Goal: Complete application form

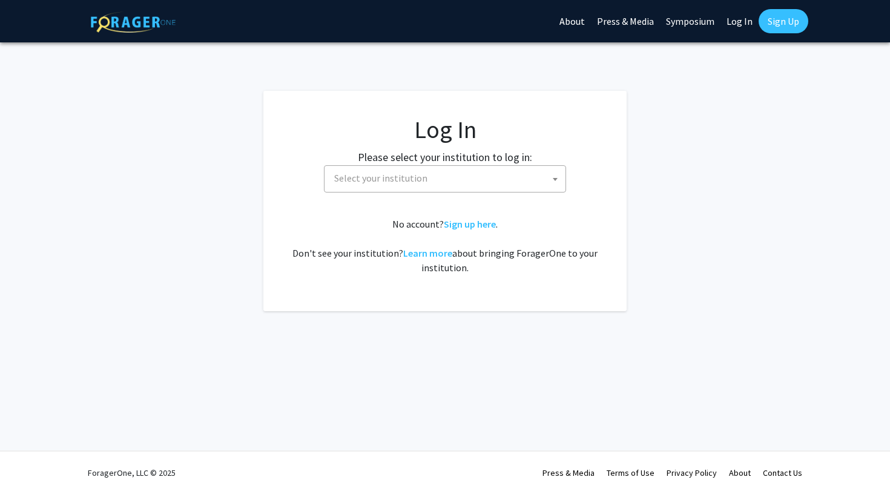
select select
click at [486, 193] on fg-card-body "Log In Please select your institution to log in: Baylor University Brandeis Uni…" at bounding box center [445, 201] width 315 height 172
click at [483, 183] on span "Select your institution" at bounding box center [447, 178] width 236 height 25
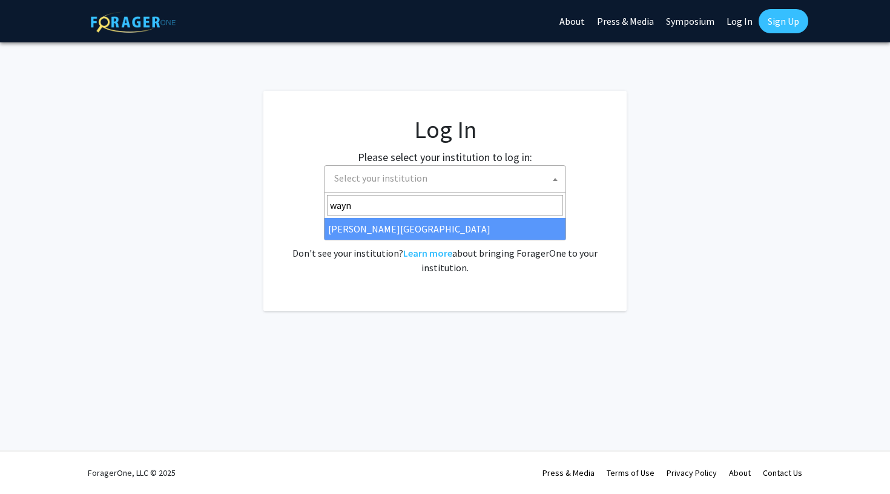
type input "wayne"
select select "21"
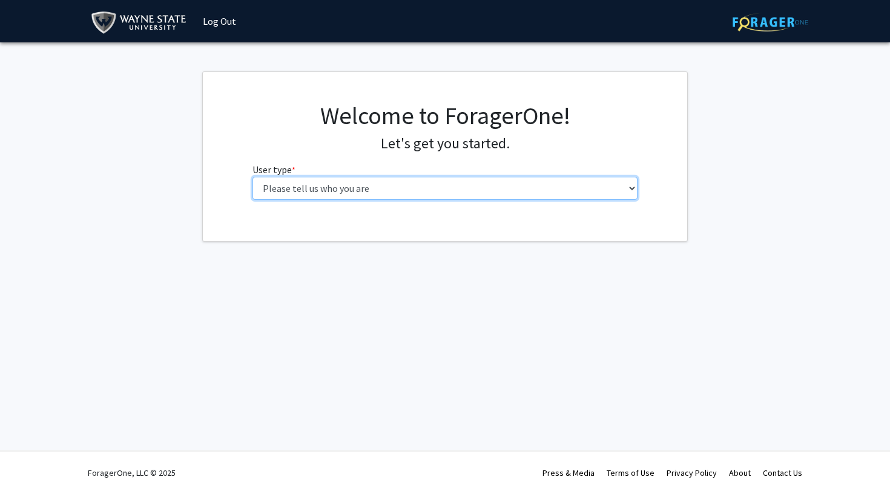
select select "1: undergrad"
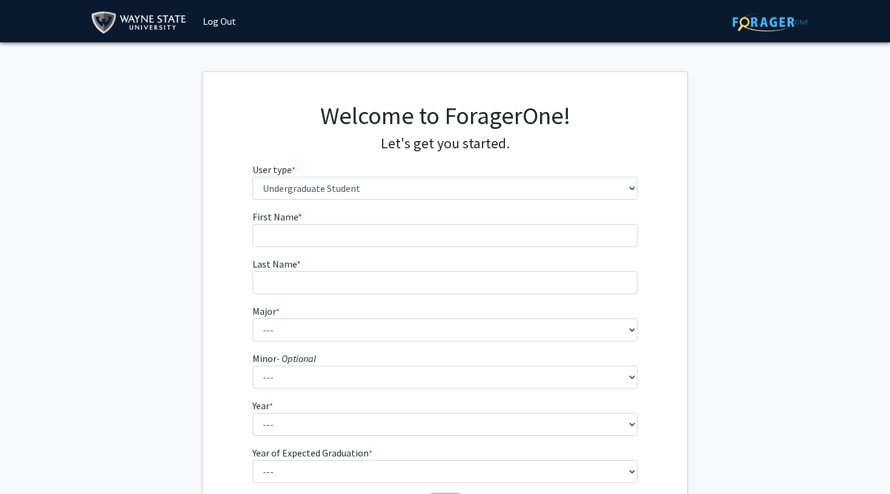
click at [337, 247] on form "First Name * required Last Name * required Major * required --- Accounting Afri…" at bounding box center [445, 357] width 386 height 295
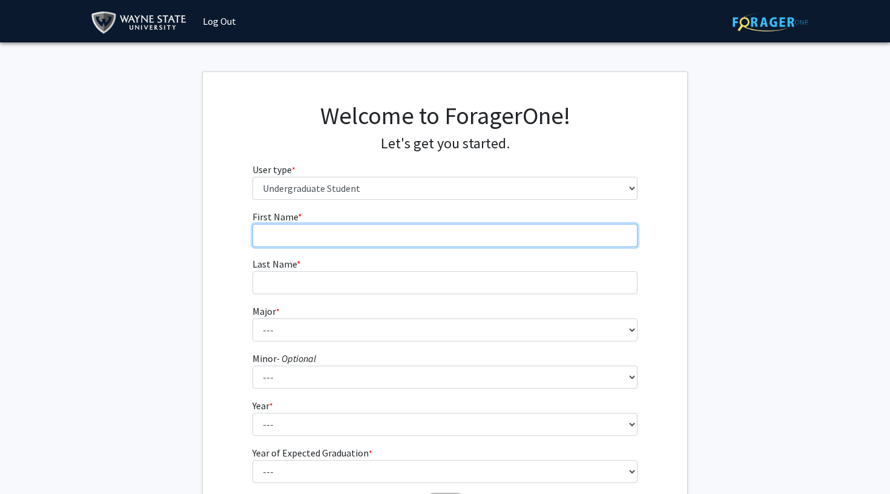
click at [369, 225] on input "First Name * required" at bounding box center [445, 235] width 386 height 23
type input "Haricharane"
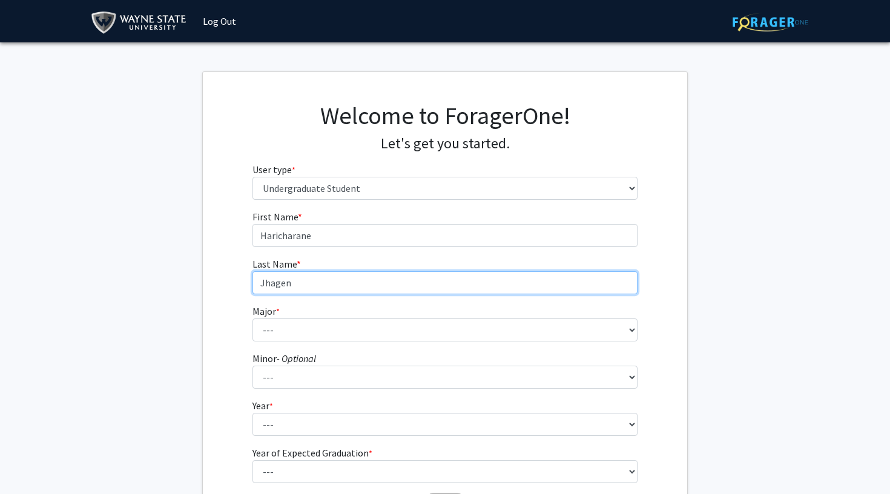
type input "Jhagen"
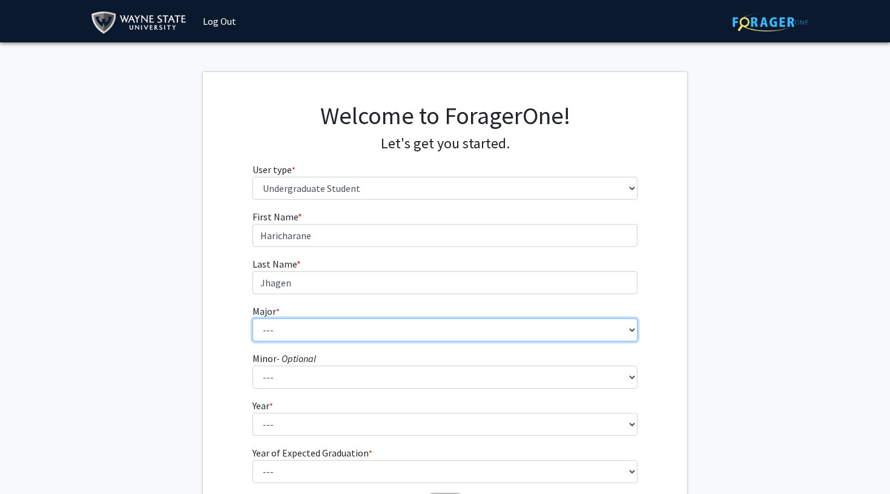
select select "69: 1849"
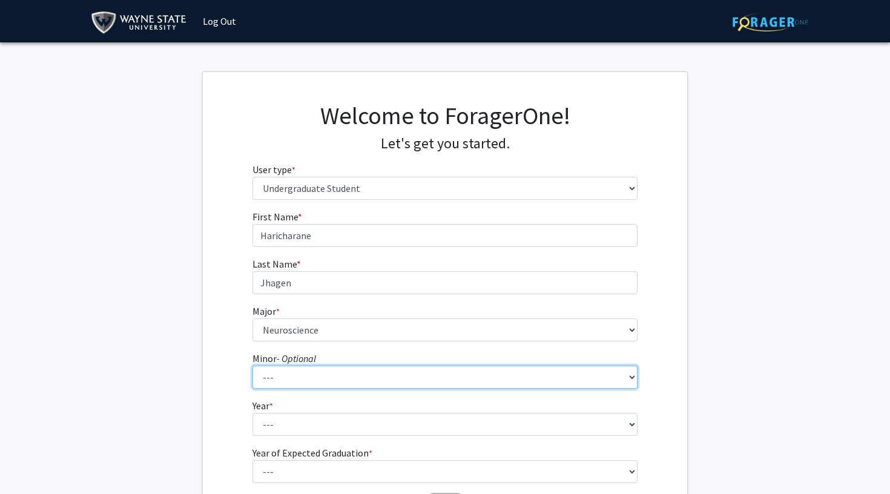
select select "56: 1421"
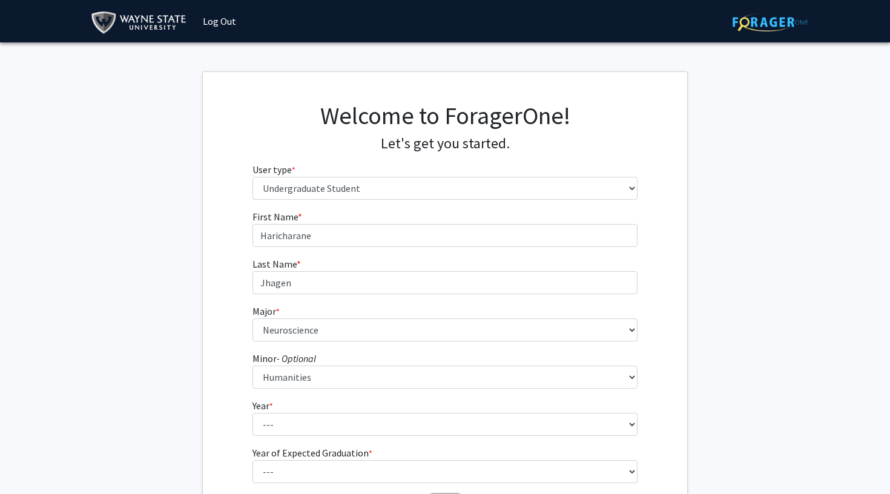
click at [728, 303] on fg-get-started "Welcome to ForagerOne! Let's get you started. User type * required Please tell …" at bounding box center [445, 310] width 890 height 478
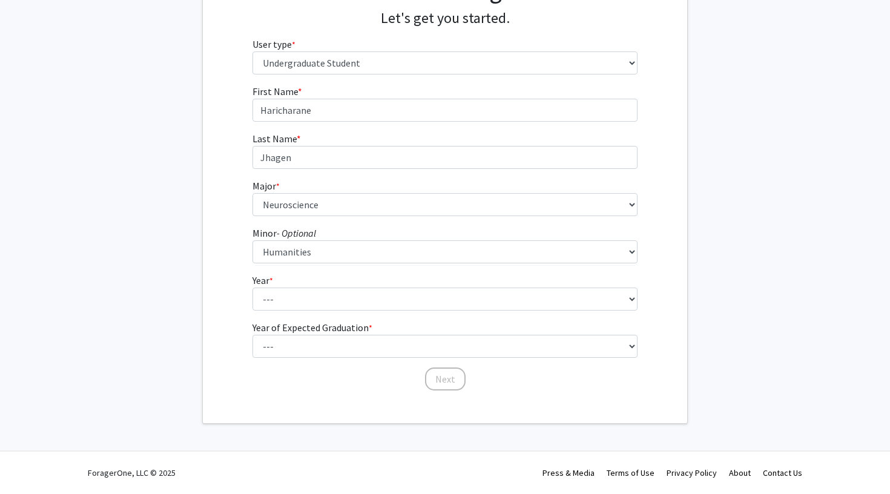
scroll to position [125, 0]
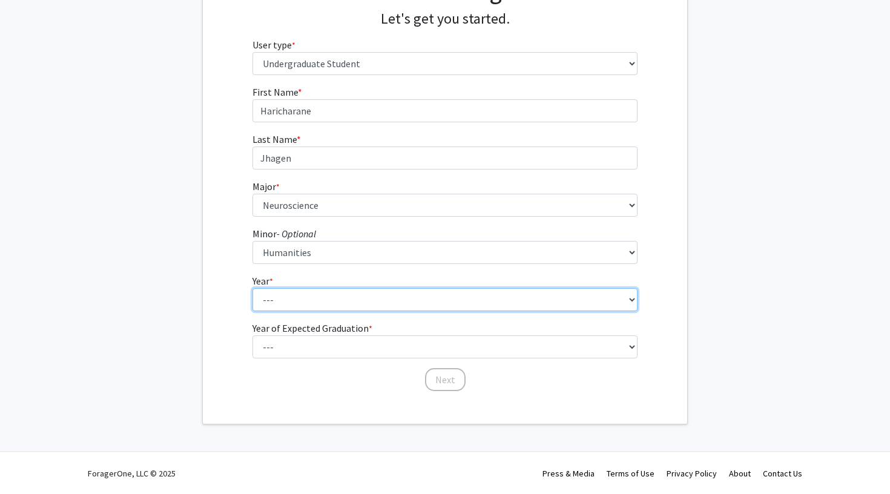
select select "2: sophomore"
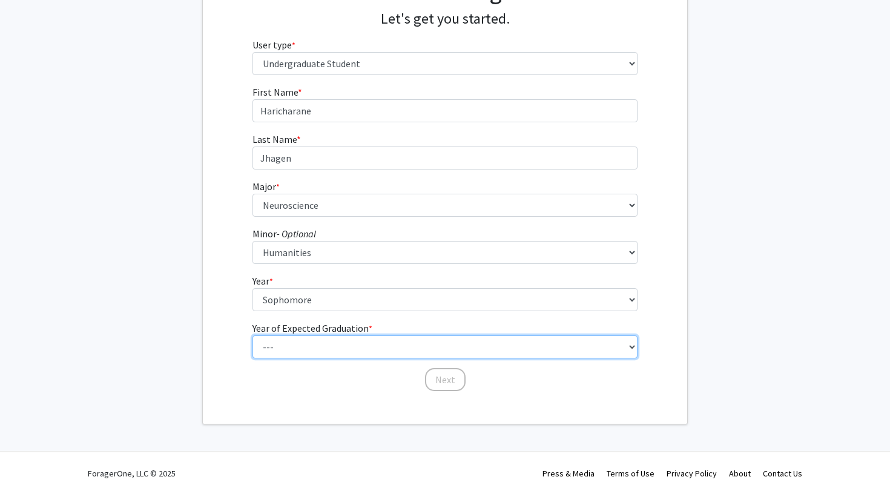
select select "4: 2028"
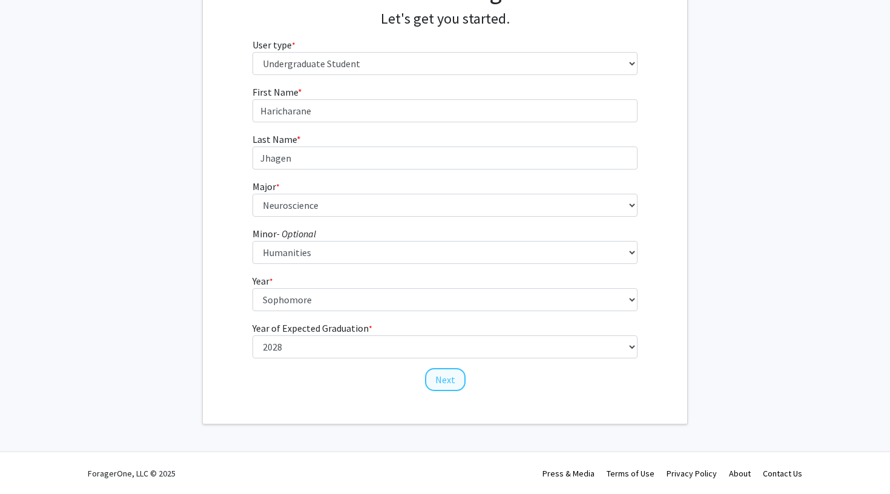
click at [447, 374] on button "Next" at bounding box center [445, 379] width 41 height 23
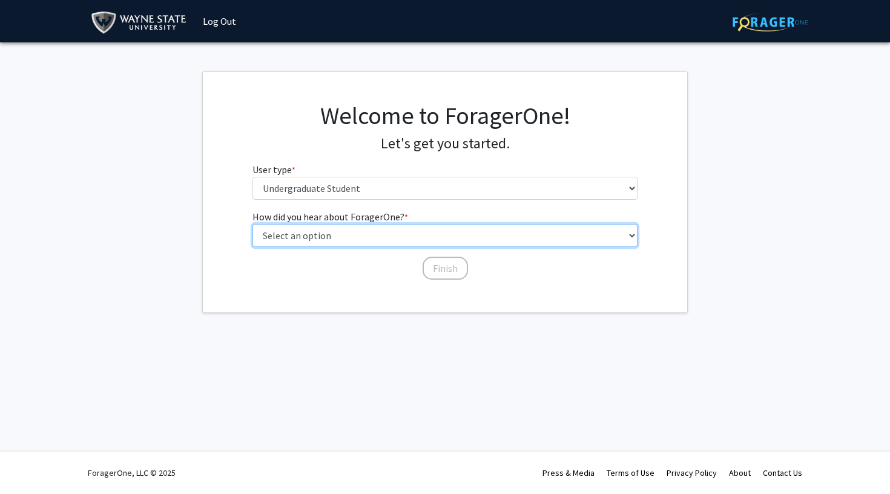
select select "2: faculty_recommendation"
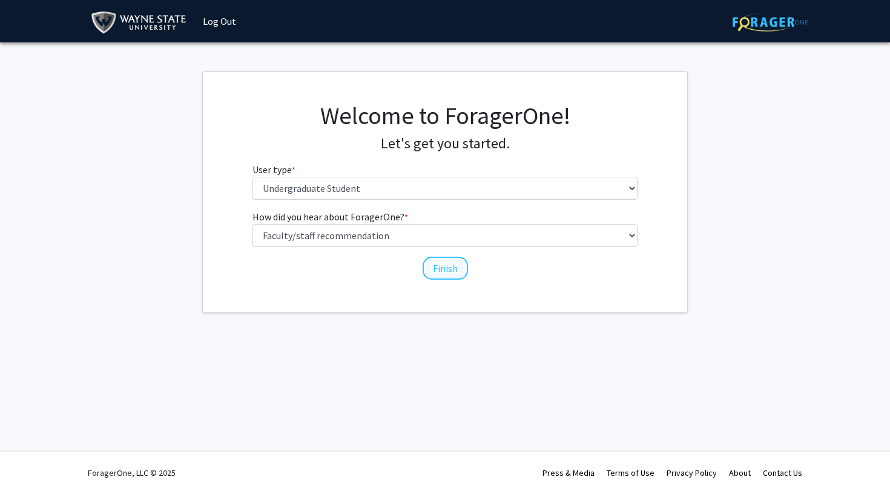
click at [435, 269] on button "Finish" at bounding box center [445, 268] width 45 height 23
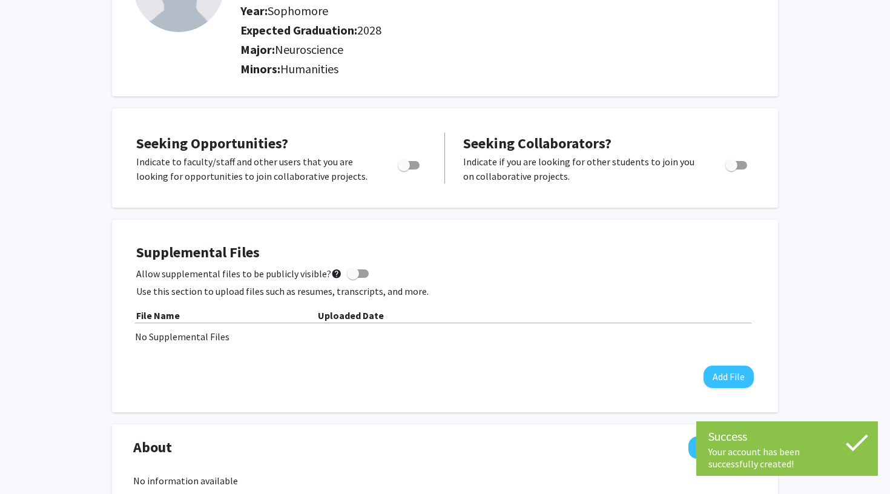
scroll to position [140, 0]
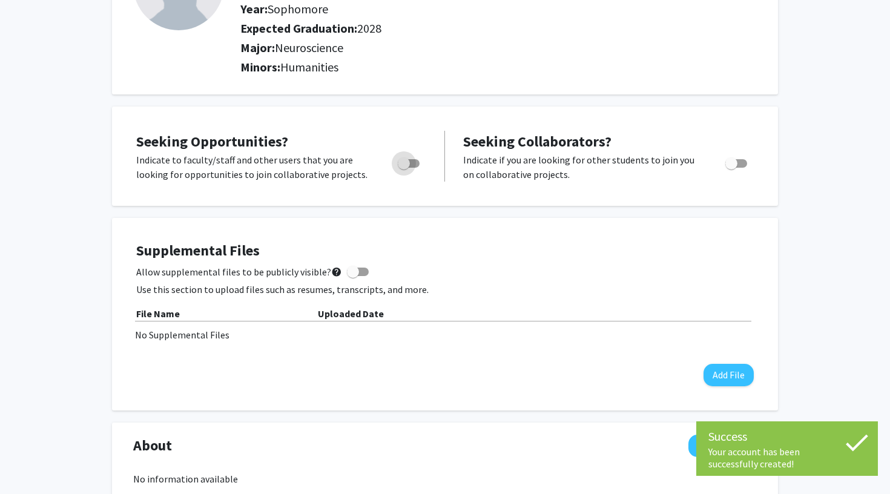
click at [411, 168] on span "Toggle" at bounding box center [409, 163] width 22 height 8
click at [404, 168] on input "Are you actively seeking opportunities?" at bounding box center [403, 168] width 1 height 1
checkbox input "true"
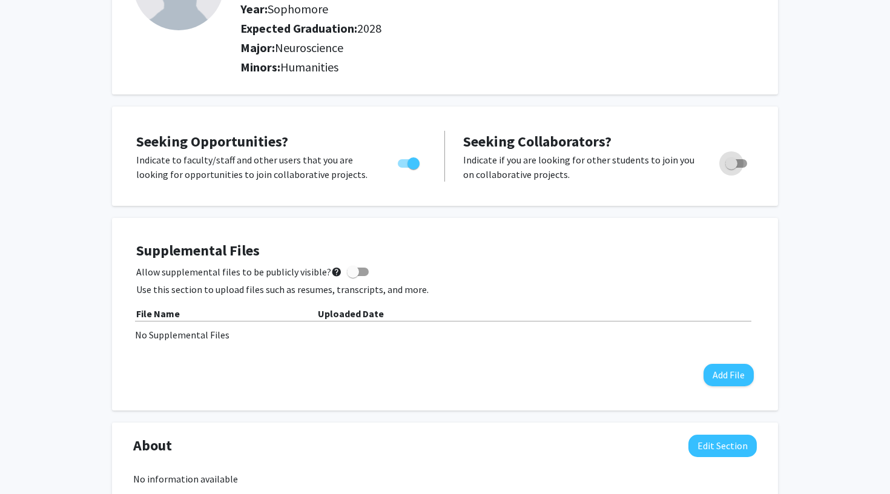
click at [737, 168] on span "Toggle" at bounding box center [731, 163] width 12 height 12
click at [731, 168] on input "Would you like to receive other student requests to work with you?" at bounding box center [731, 168] width 1 height 1
checkbox input "true"
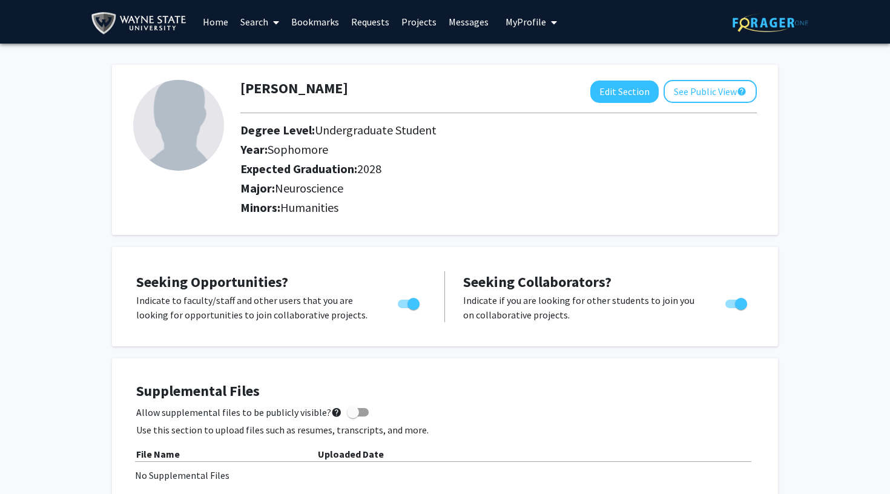
scroll to position [0, 0]
click at [262, 23] on link "Search" at bounding box center [259, 22] width 51 height 42
click at [225, 24] on link "Home" at bounding box center [216, 22] width 38 height 42
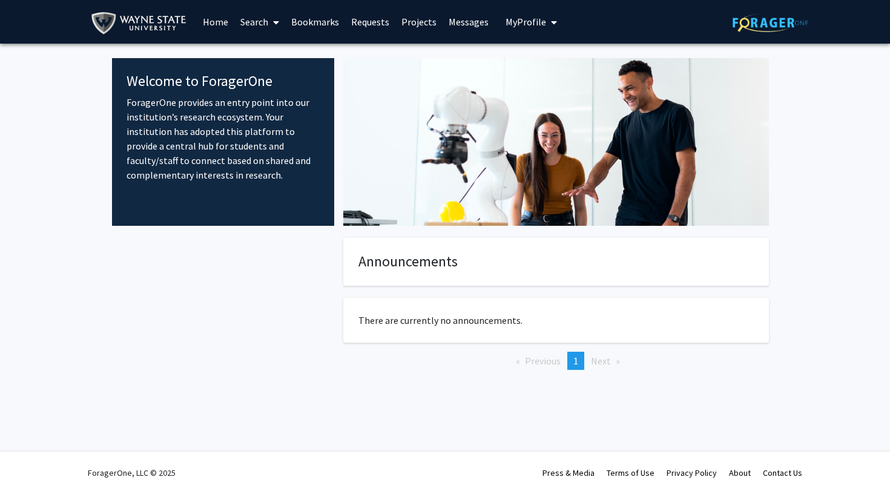
click at [409, 25] on link "Projects" at bounding box center [418, 22] width 47 height 42
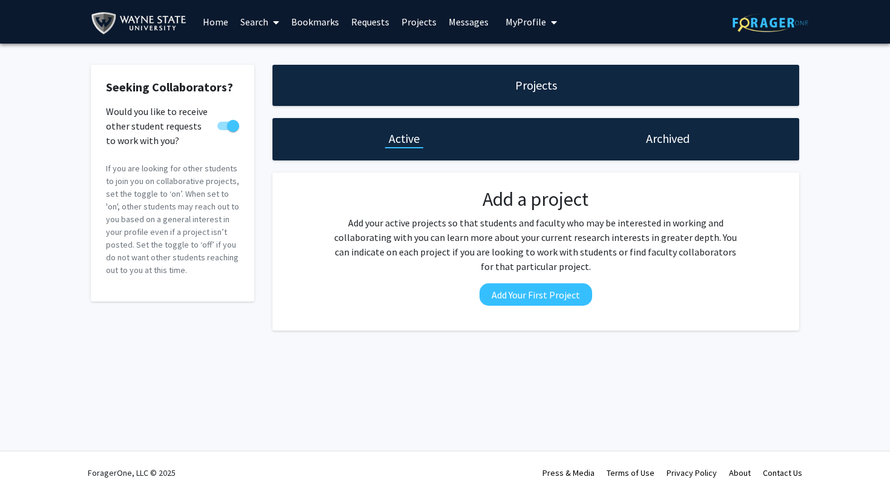
click at [318, 31] on link "Bookmarks" at bounding box center [315, 22] width 60 height 42
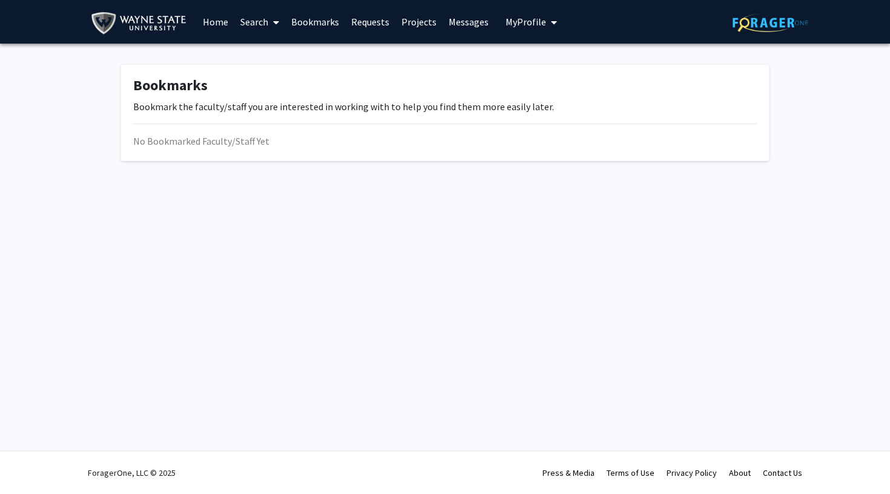
click at [366, 30] on link "Requests" at bounding box center [370, 22] width 50 height 42
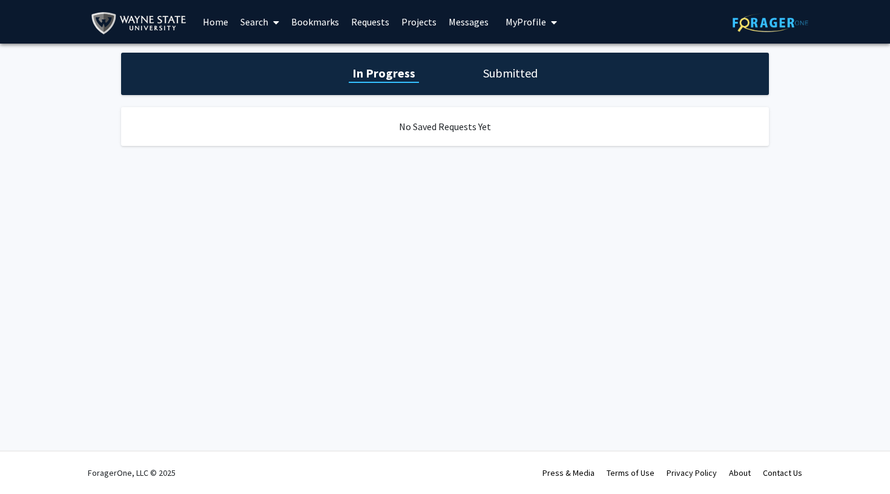
click at [402, 25] on link "Projects" at bounding box center [418, 22] width 47 height 42
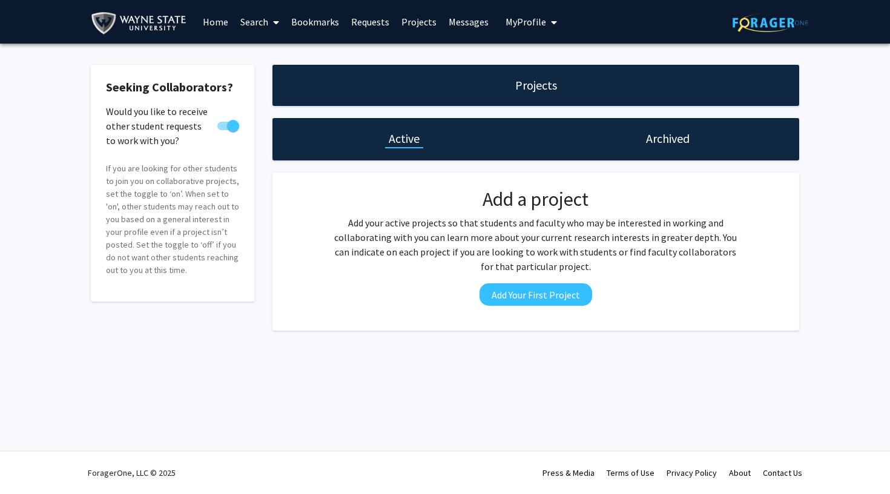
click at [144, 19] on img at bounding box center [141, 23] width 101 height 27
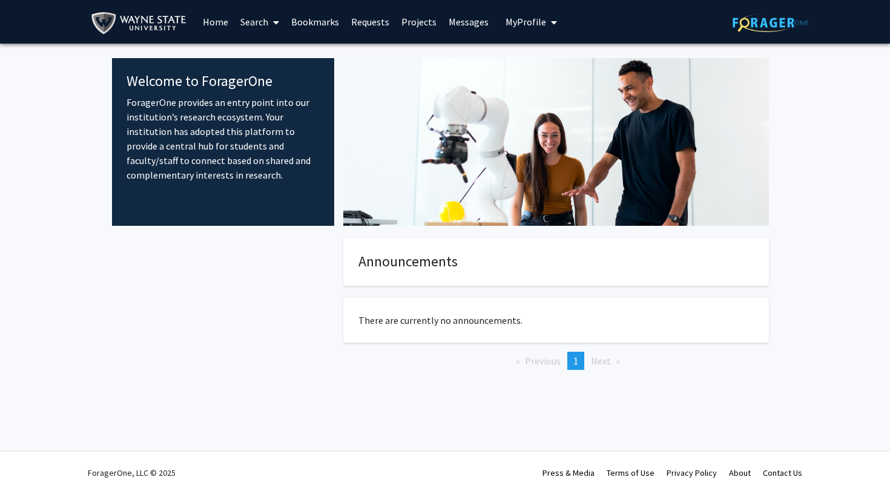
click at [221, 21] on link "Home" at bounding box center [216, 22] width 38 height 42
